Goal: Information Seeking & Learning: Learn about a topic

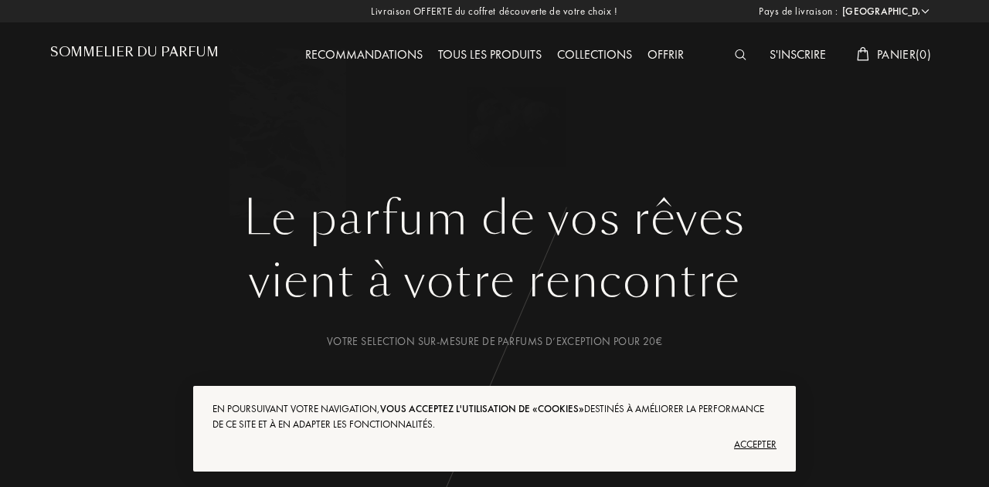
select select "FR"
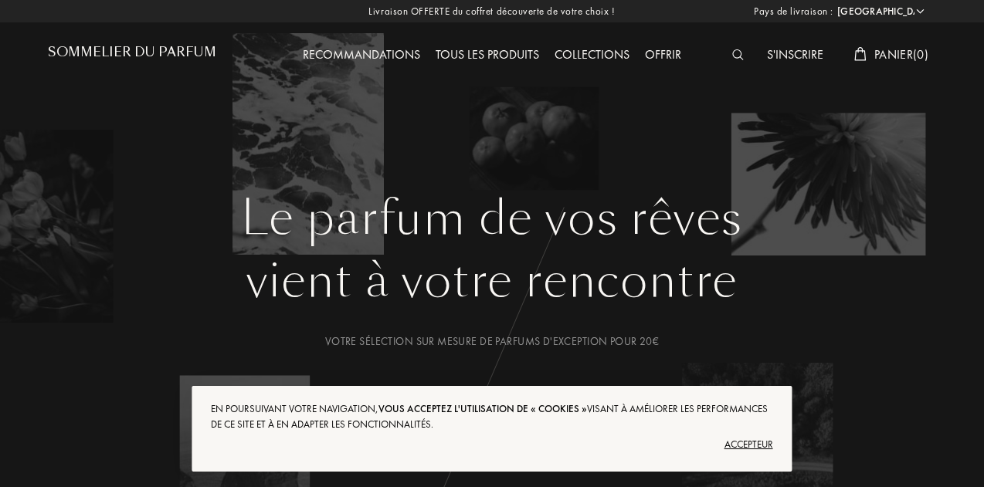
click at [753, 446] on font "Accepteur" at bounding box center [749, 444] width 49 height 13
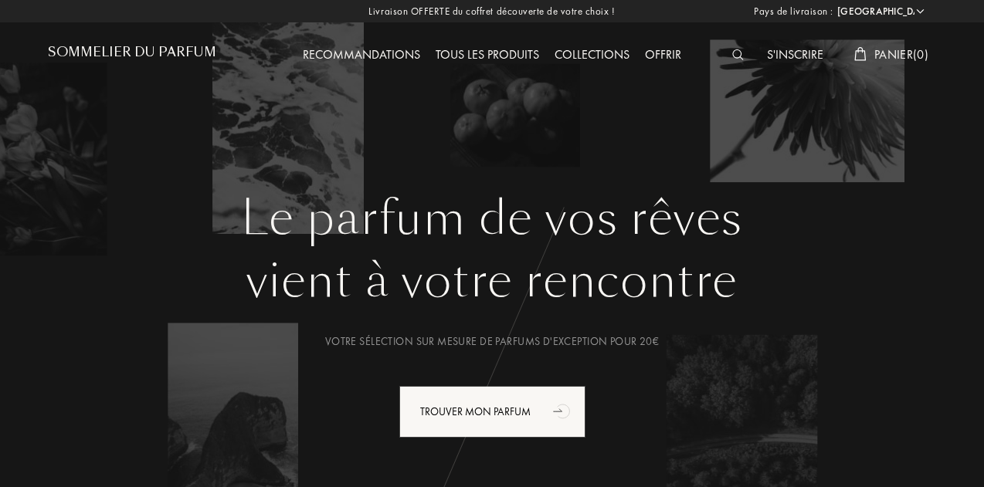
click at [504, 59] on font "Tous les produits" at bounding box center [488, 54] width 104 height 16
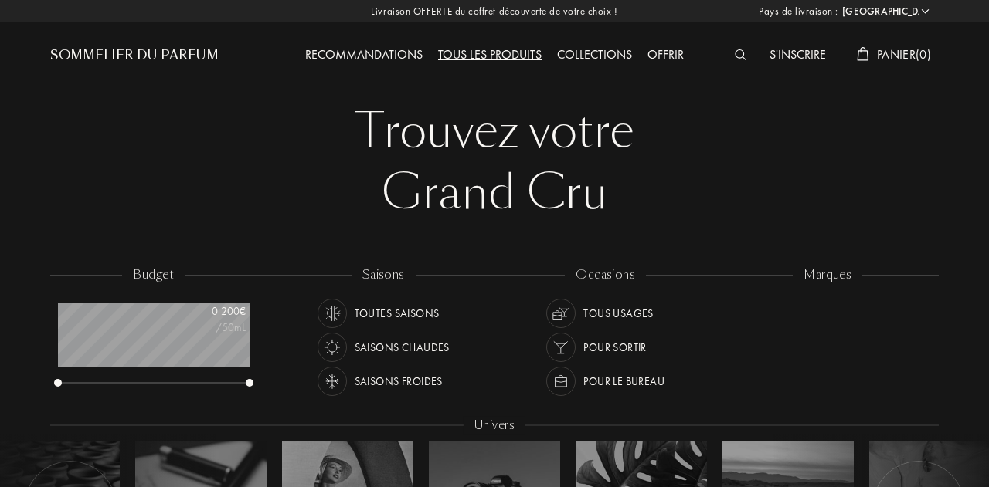
select select "FR"
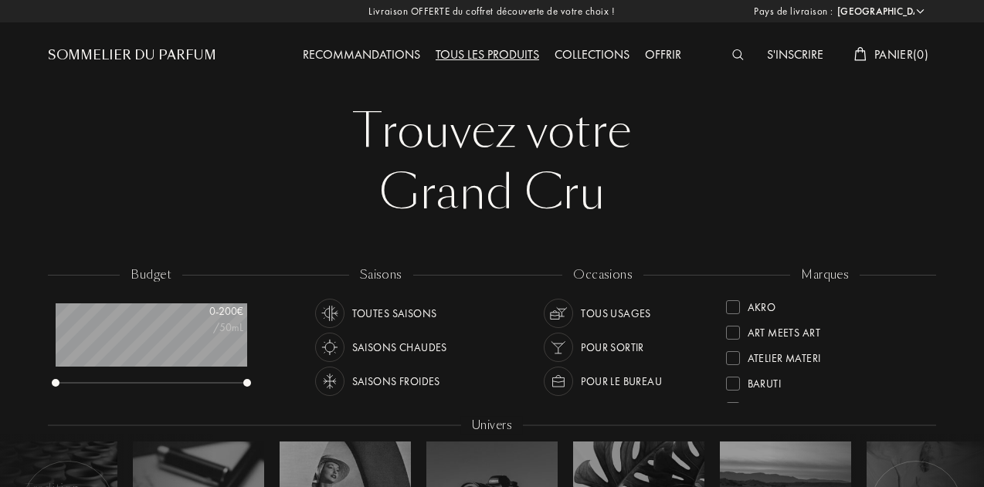
click at [589, 306] on div "Tous usages" at bounding box center [616, 313] width 70 height 29
click at [396, 314] on div "Toutes saisons" at bounding box center [394, 313] width 85 height 29
drag, startPoint x: 922, startPoint y: 333, endPoint x: 917, endPoint y: 385, distance: 52.8
click at [917, 385] on div "Akro Art Meets Art Atelier Materi Baruti Binet-Papillon Cépages Parfums Élisire…" at bounding box center [825, 348] width 199 height 109
click at [917, 385] on div "Baruti" at bounding box center [825, 378] width 199 height 25
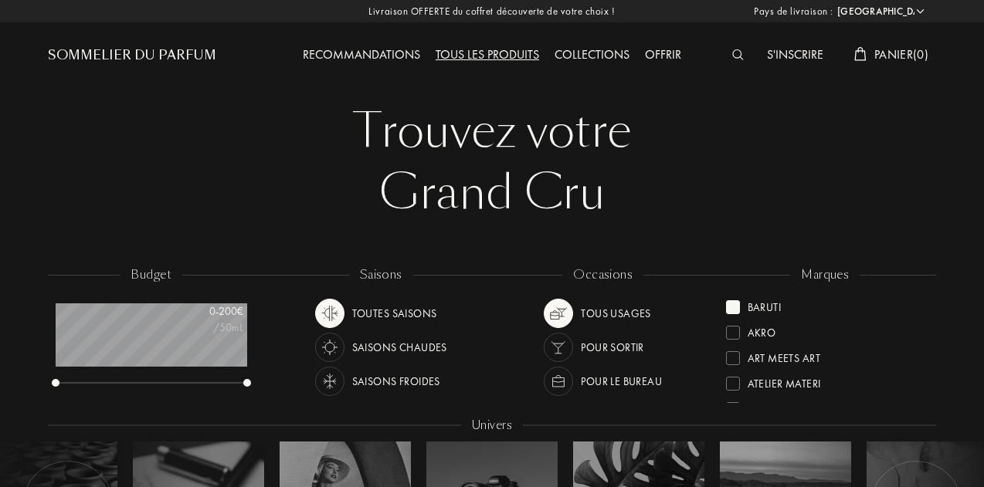
click at [926, 390] on div "marques Baruti Akro Art Meets Art Atelier Materi Binet-Papillon Cépages Parfums…" at bounding box center [826, 336] width 222 height 139
drag, startPoint x: 926, startPoint y: 390, endPoint x: 921, endPoint y: 325, distance: 65.1
click at [921, 325] on div "marques Baruti Akro Art Meets Art Atelier Materi Binet-Papillon Cépages Parfums…" at bounding box center [826, 336] width 222 height 139
click at [729, 309] on div at bounding box center [733, 308] width 14 height 14
click at [390, 59] on div "Recommandations" at bounding box center [361, 56] width 133 height 20
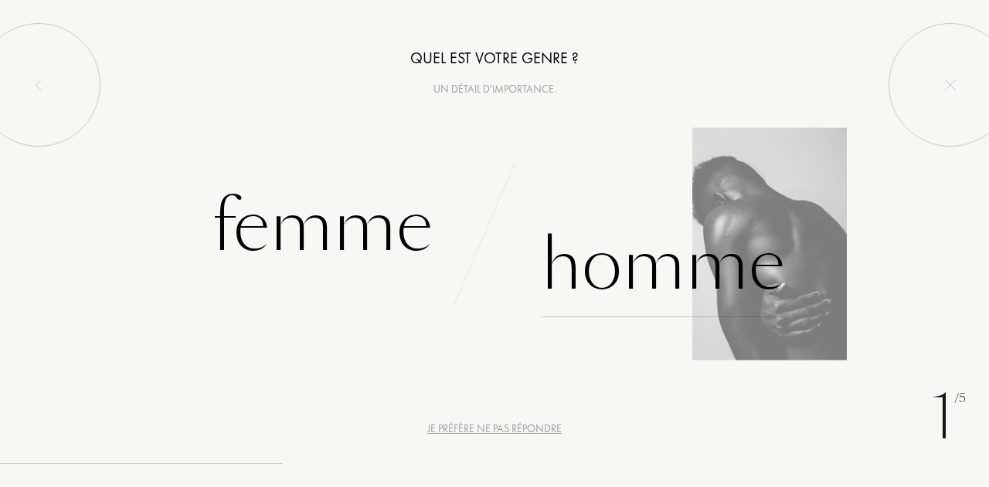
click at [646, 256] on div "Homme" at bounding box center [663, 265] width 244 height 104
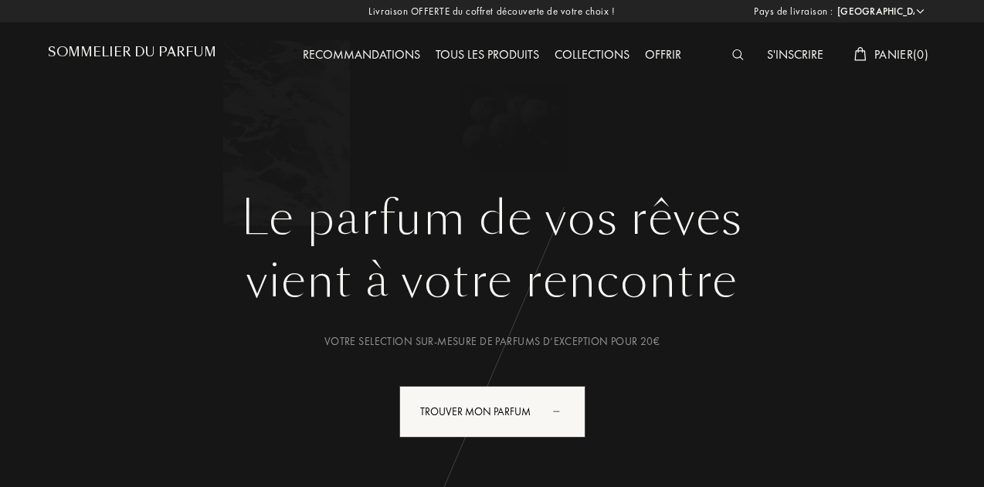
select select "FR"
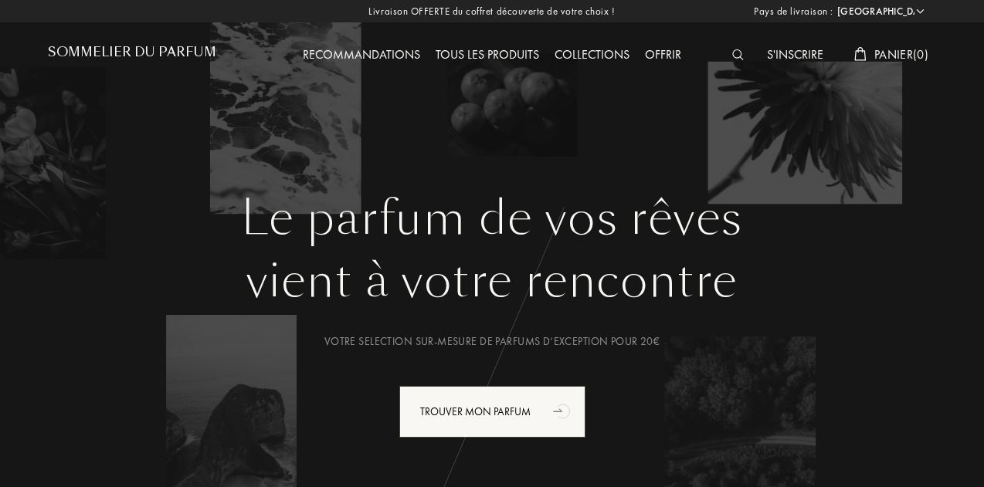
click at [483, 59] on div "Tous les produits" at bounding box center [487, 56] width 119 height 20
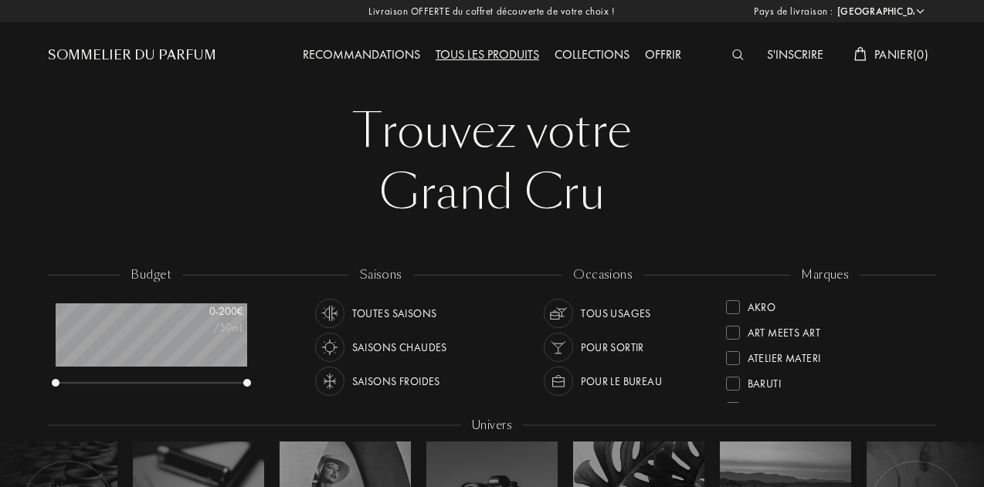
select select "FR"
drag, startPoint x: 922, startPoint y: 329, endPoint x: 925, endPoint y: 398, distance: 68.8
click at [925, 398] on div "marques Akro Art Meets Art Atelier Materi [PERSON_NAME]-Papillon Cépages Parfum…" at bounding box center [826, 336] width 222 height 139
drag, startPoint x: 925, startPoint y: 398, endPoint x: 920, endPoint y: 442, distance: 44.3
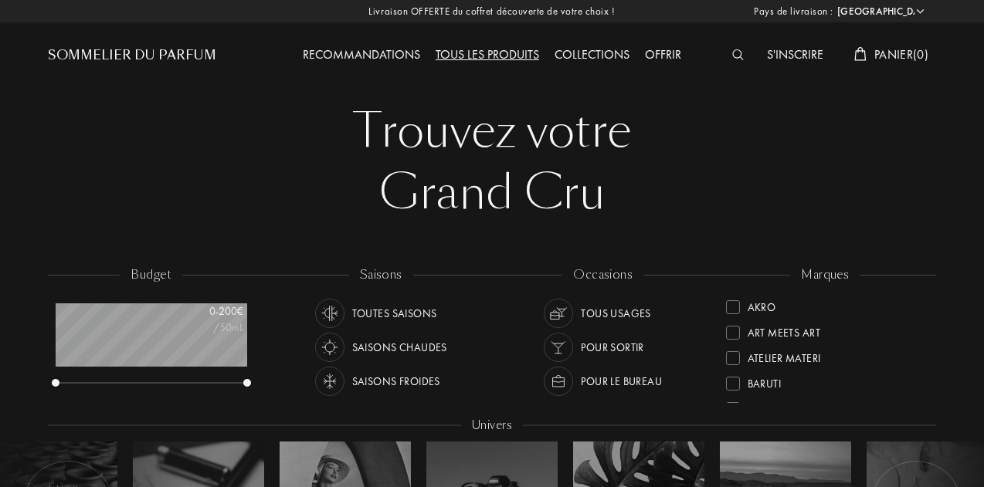
click at [920, 442] on div "budget 0 - 200 € /50mL saisons Toutes saisons Saisons chaudes Saisons froides o…" at bounding box center [492, 432] width 888 height 331
click at [983, 55] on div at bounding box center [494, 123] width 989 height 247
click at [983, 53] on div at bounding box center [494, 123] width 989 height 247
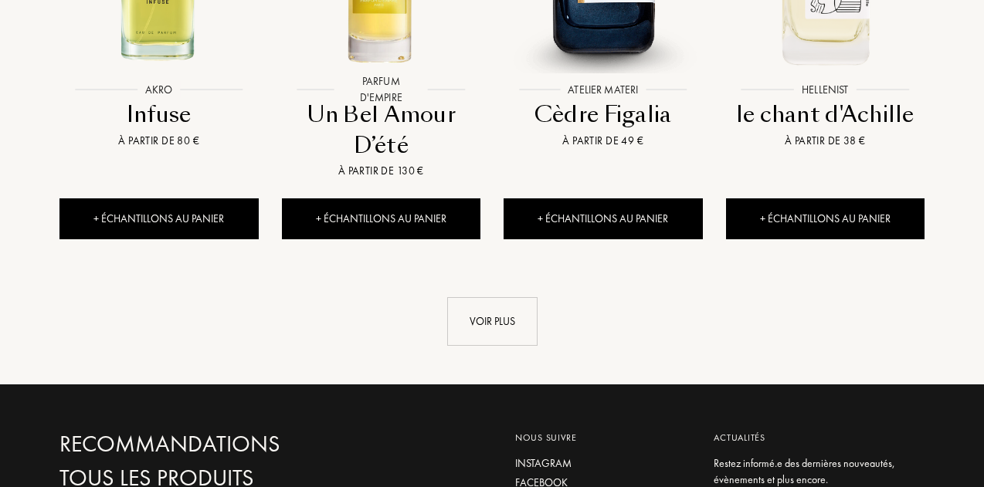
scroll to position [1646, 0]
click at [468, 297] on div "Voir plus" at bounding box center [492, 321] width 90 height 49
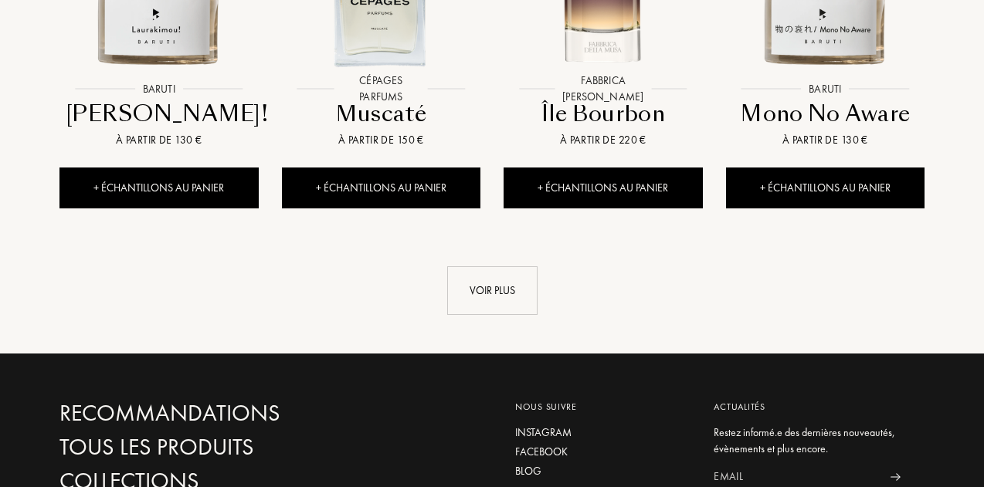
scroll to position [2885, 0]
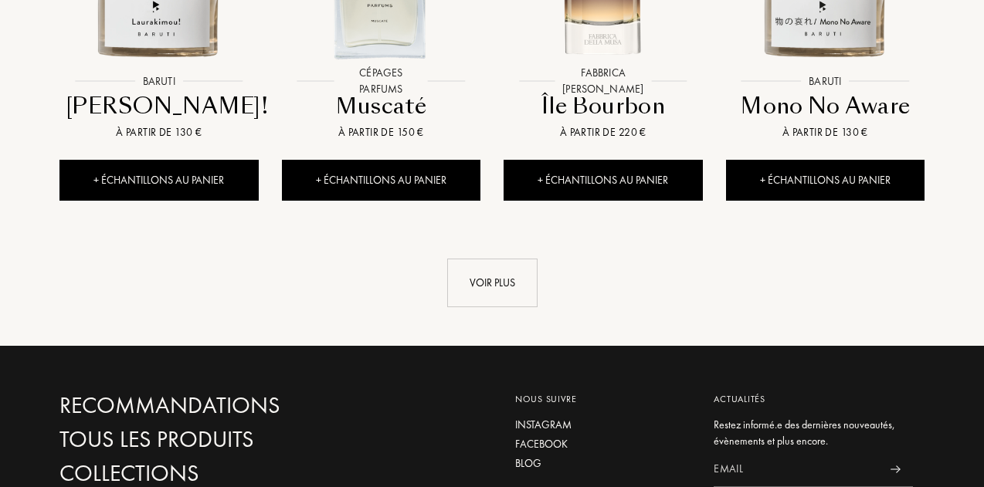
click at [441, 259] on link "Voir plus" at bounding box center [491, 283] width 865 height 49
click at [477, 259] on div "Voir plus" at bounding box center [492, 283] width 90 height 49
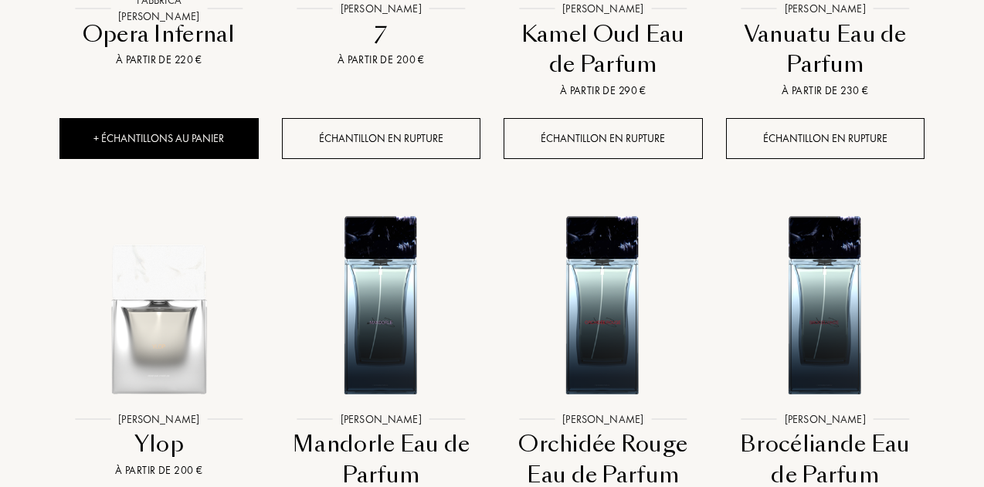
scroll to position [3353, 0]
